Goal: Information Seeking & Learning: Learn about a topic

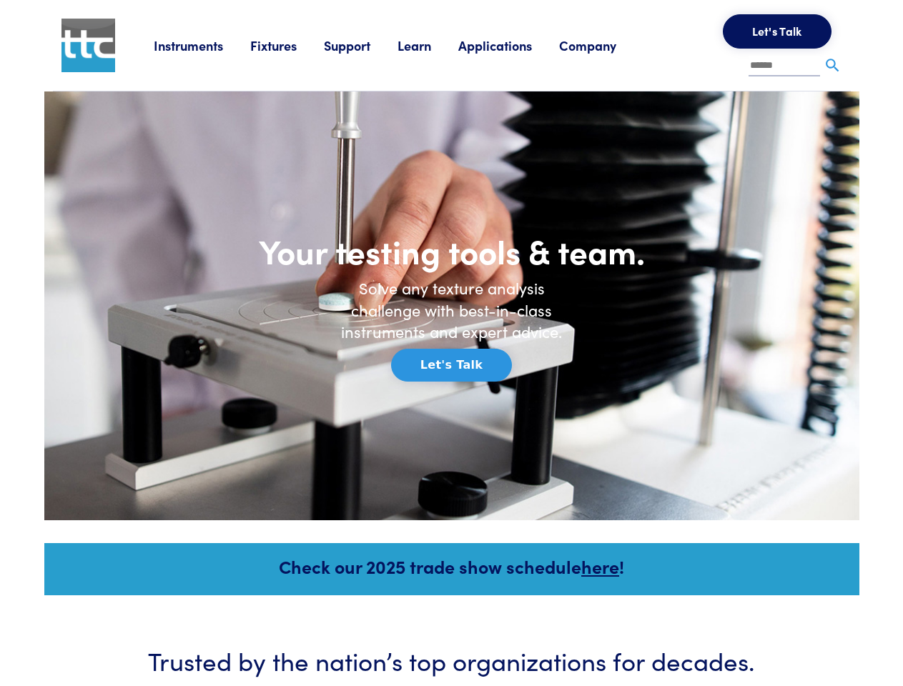
click at [451, 343] on h6 "Solve any texture analysis challenge with best-in-class instruments and expert …" at bounding box center [451, 310] width 243 height 66
click at [202, 45] on link "Instruments" at bounding box center [202, 45] width 96 height 18
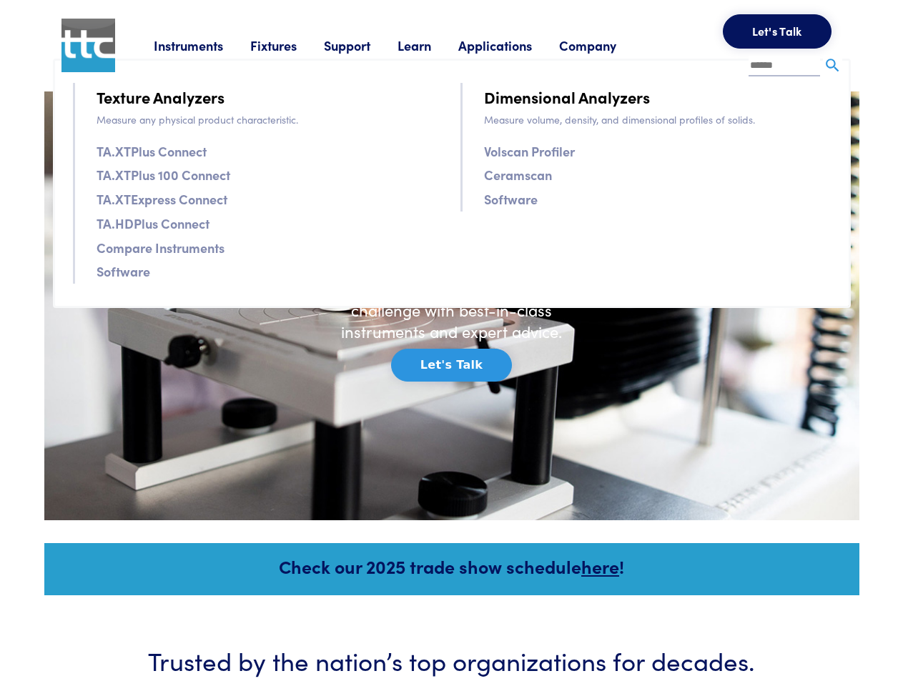
click at [289, 45] on link "Fixtures" at bounding box center [287, 45] width 74 height 18
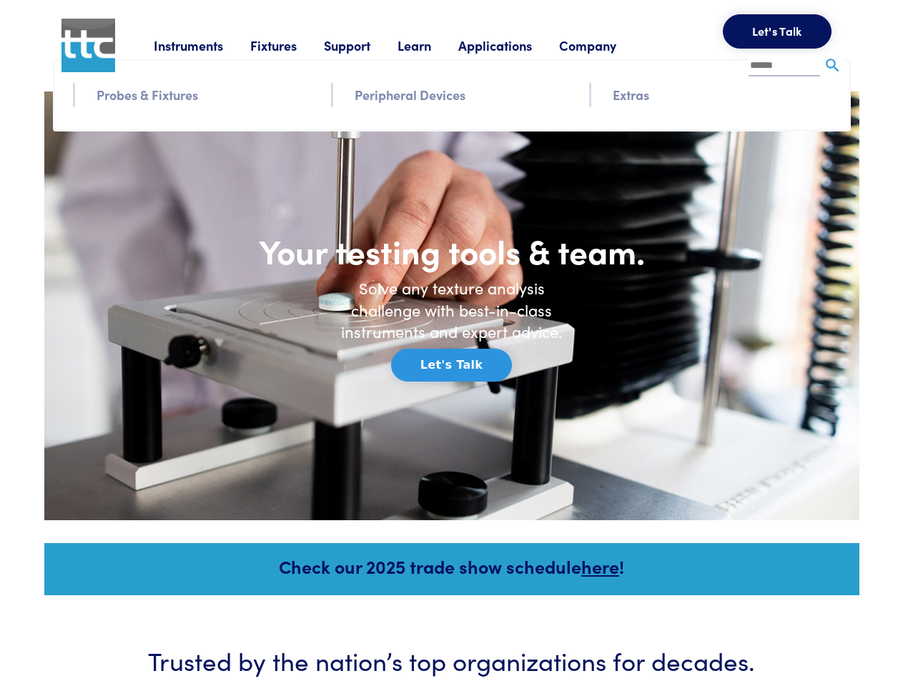
click at [363, 45] on link "Support" at bounding box center [361, 45] width 74 height 18
click at [432, 45] on link "Learn" at bounding box center [427, 45] width 61 height 18
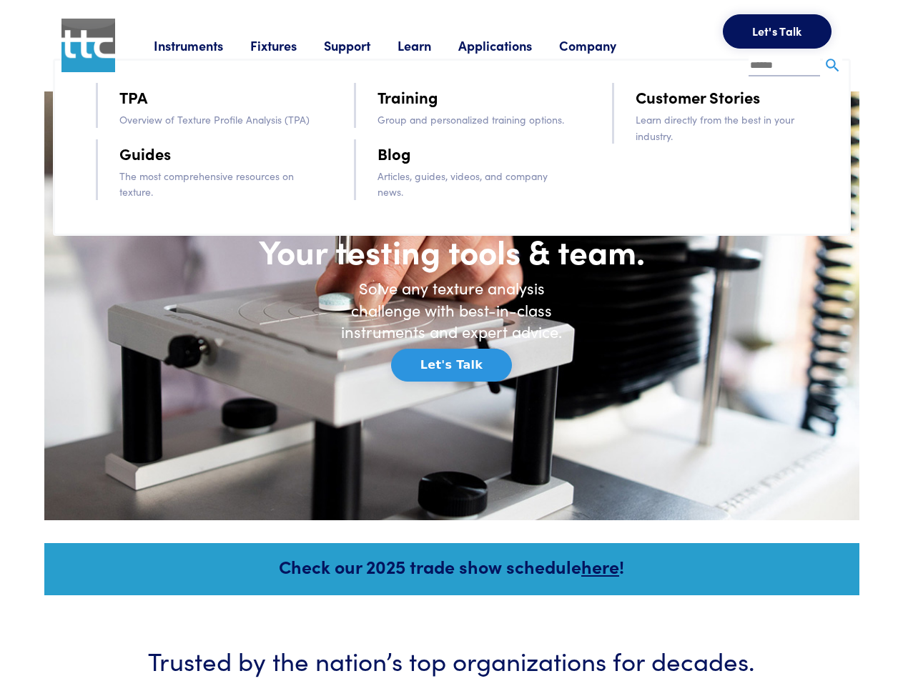
click at [514, 45] on link "Applications" at bounding box center [508, 45] width 101 height 18
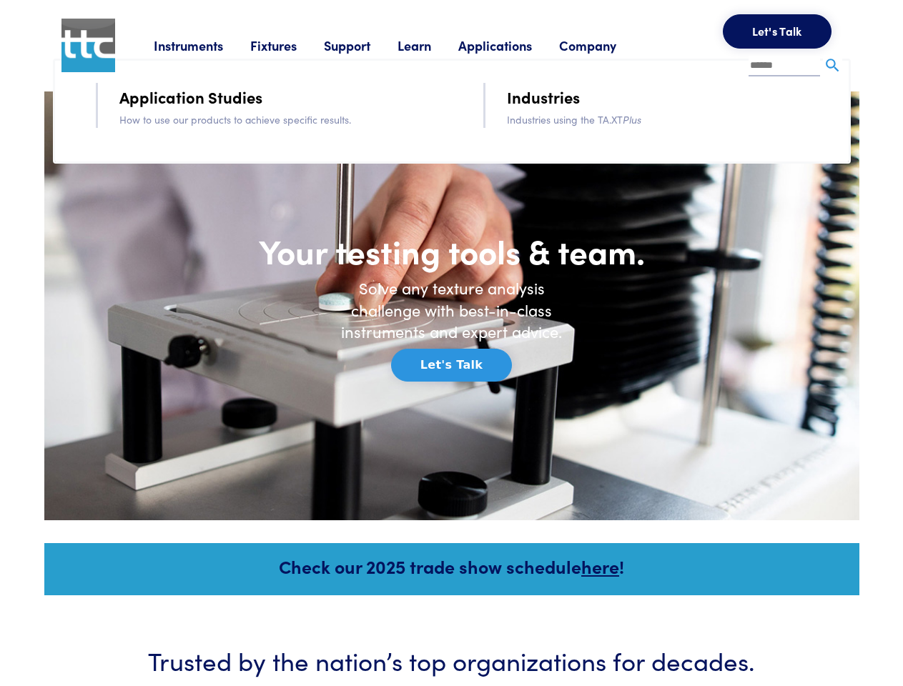
click at [606, 45] on link "Company" at bounding box center [601, 45] width 84 height 18
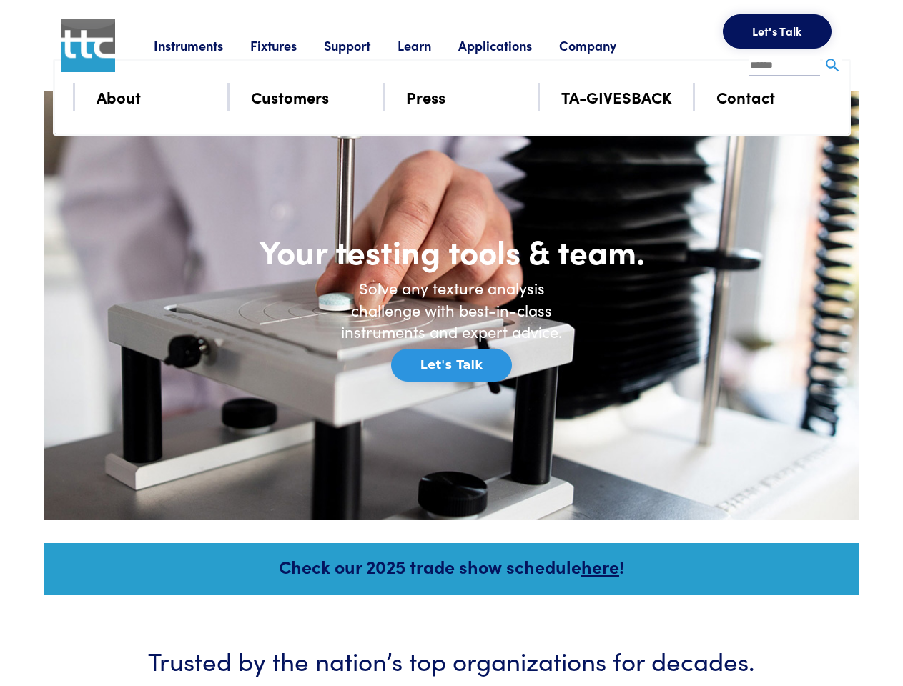
click at [777, 31] on button "Let's Talk" at bounding box center [776, 31] width 109 height 34
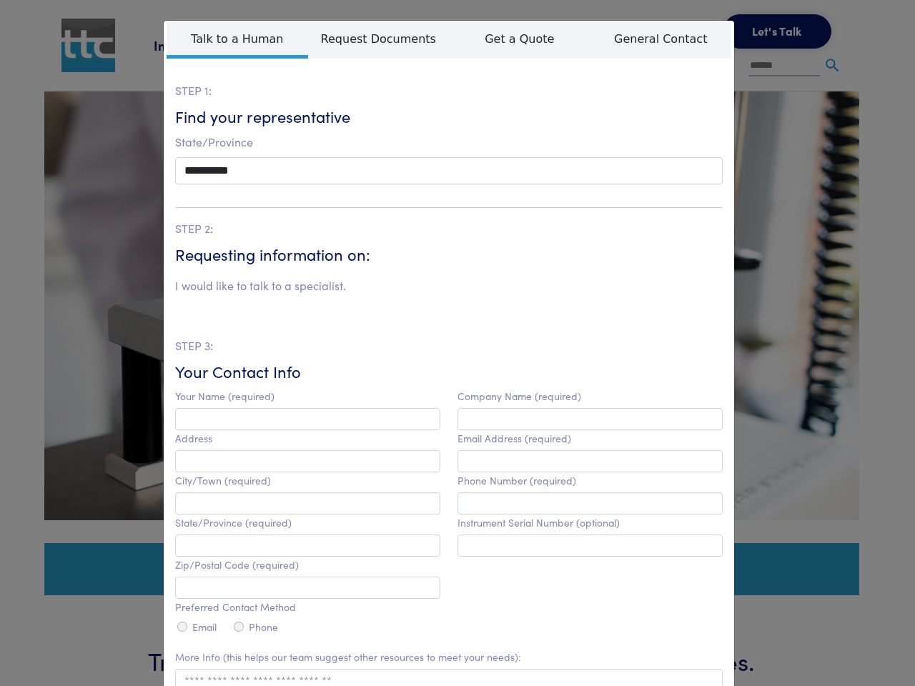
click at [832, 66] on div "**********" at bounding box center [457, 343] width 915 height 686
